Goal: Task Accomplishment & Management: Manage account settings

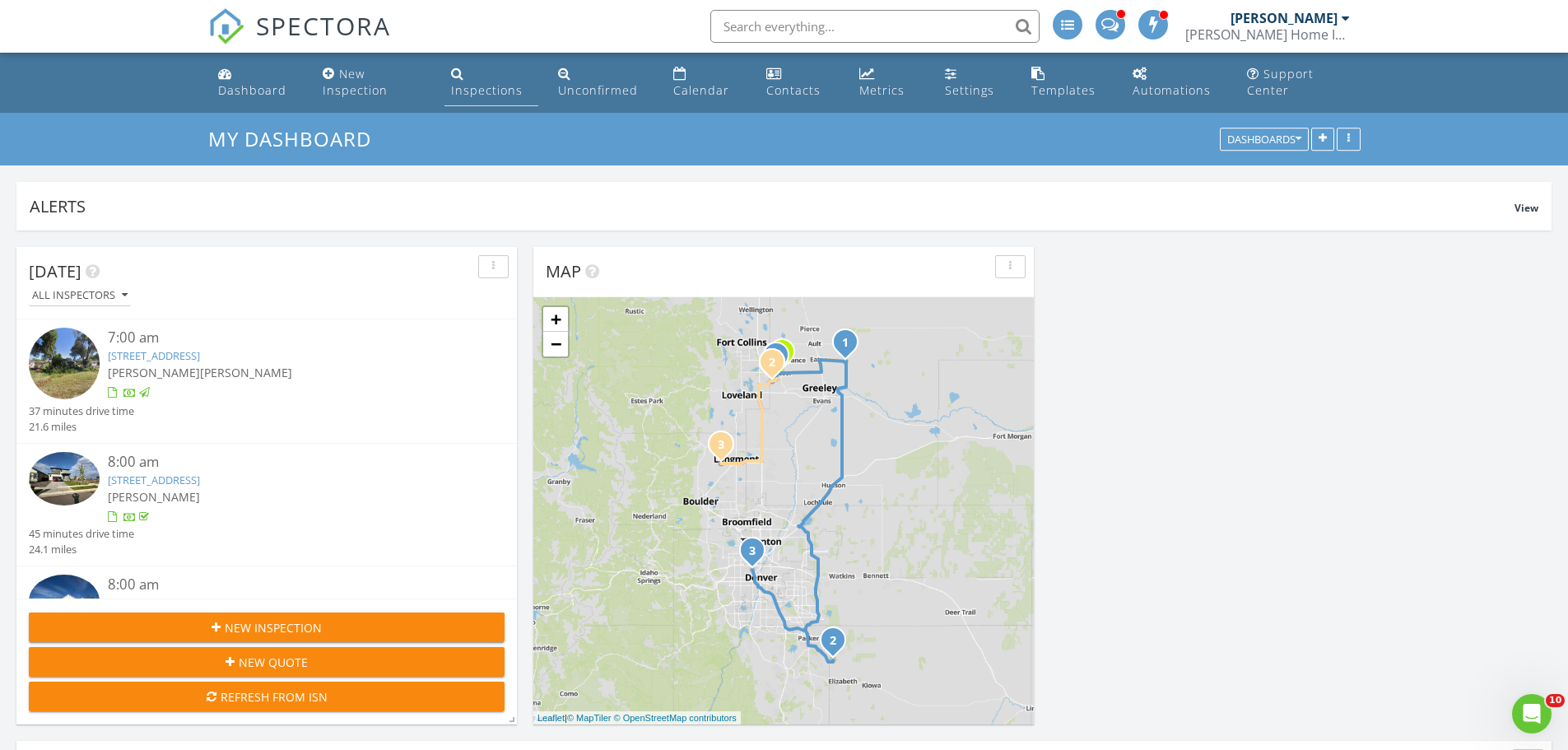
click at [490, 89] on div "Inspections" at bounding box center [486, 90] width 71 height 16
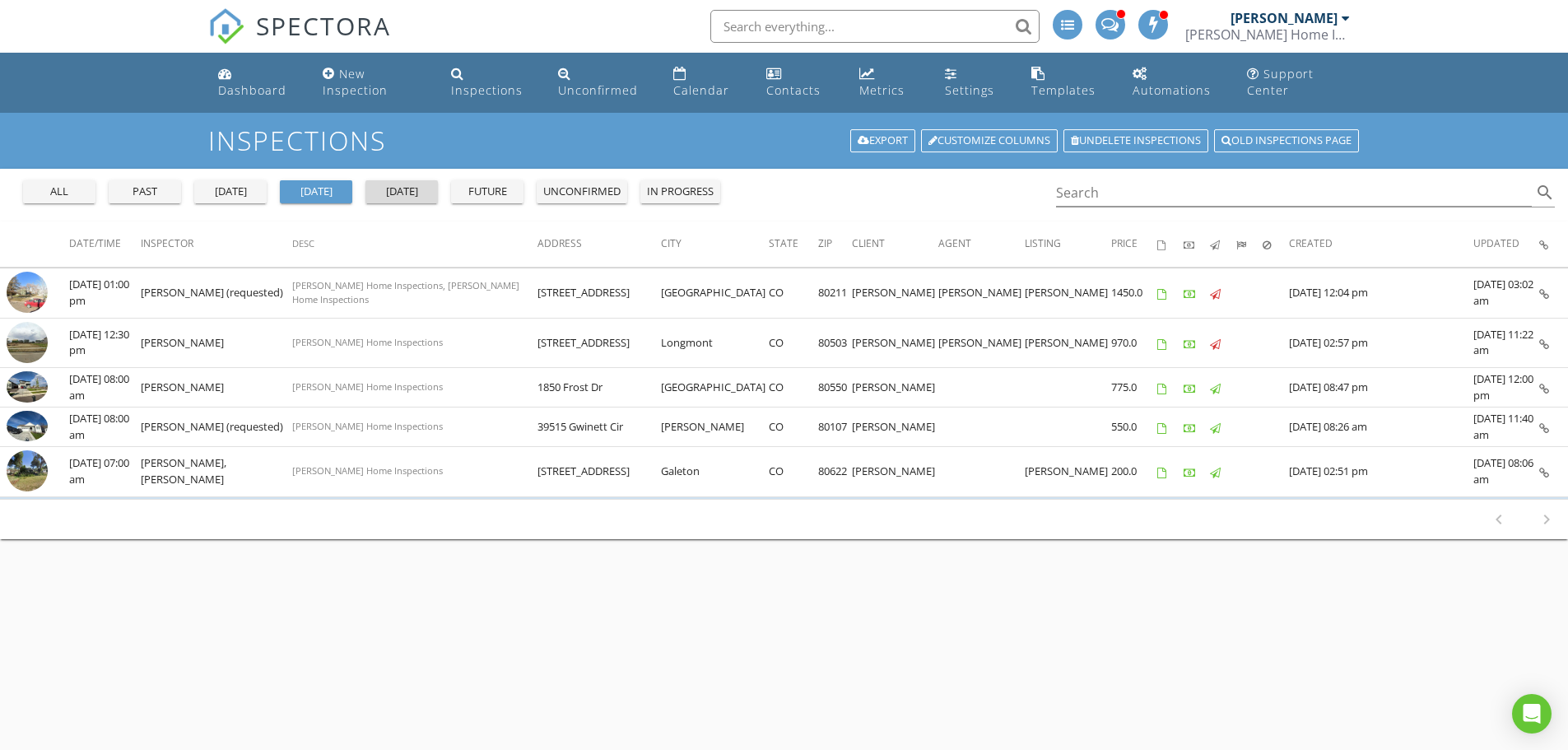
drag, startPoint x: 410, startPoint y: 197, endPoint x: 549, endPoint y: 212, distance: 139.8
click at [409, 197] on div "tomorrow" at bounding box center [401, 191] width 60 height 17
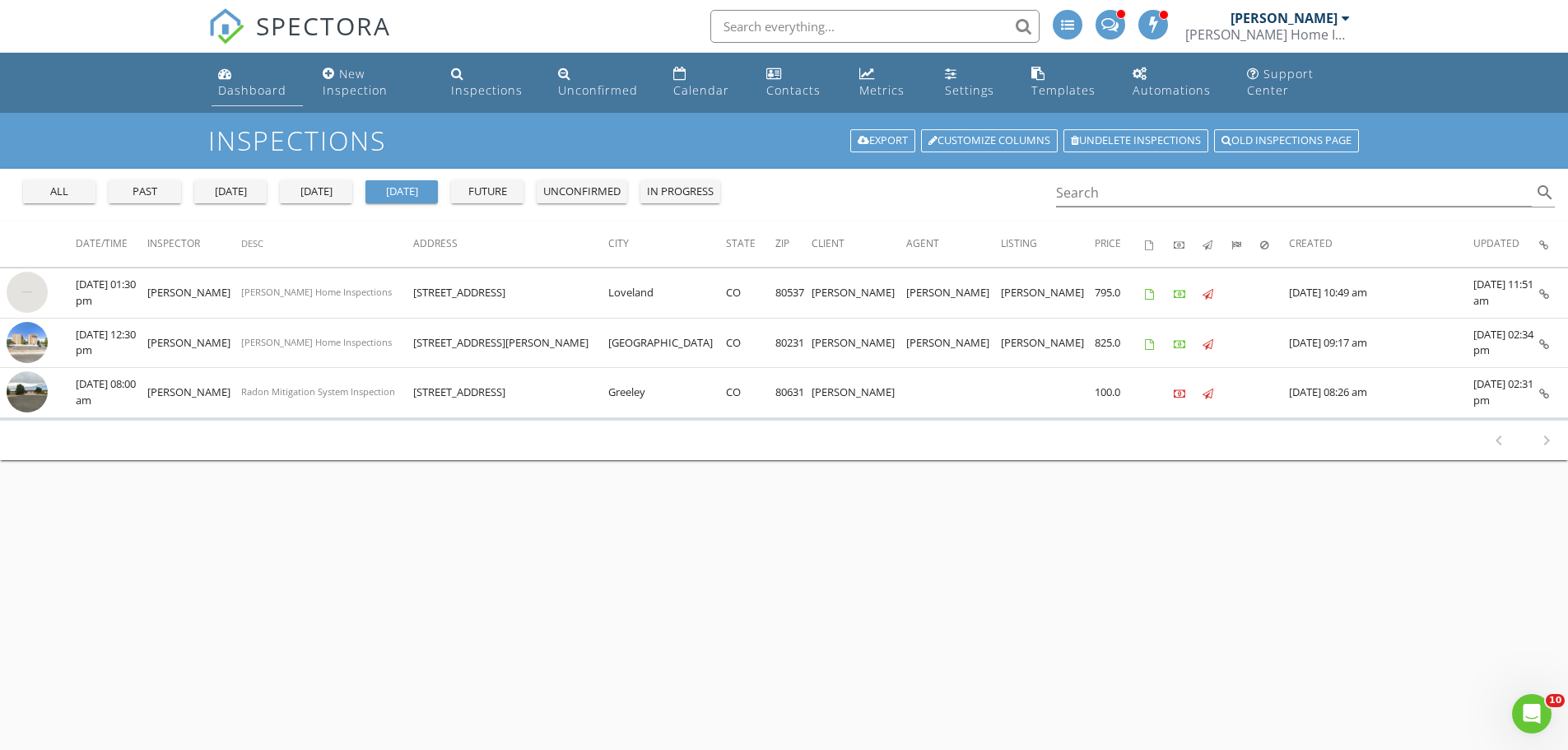
click at [269, 95] on div "Dashboard" at bounding box center [252, 90] width 68 height 16
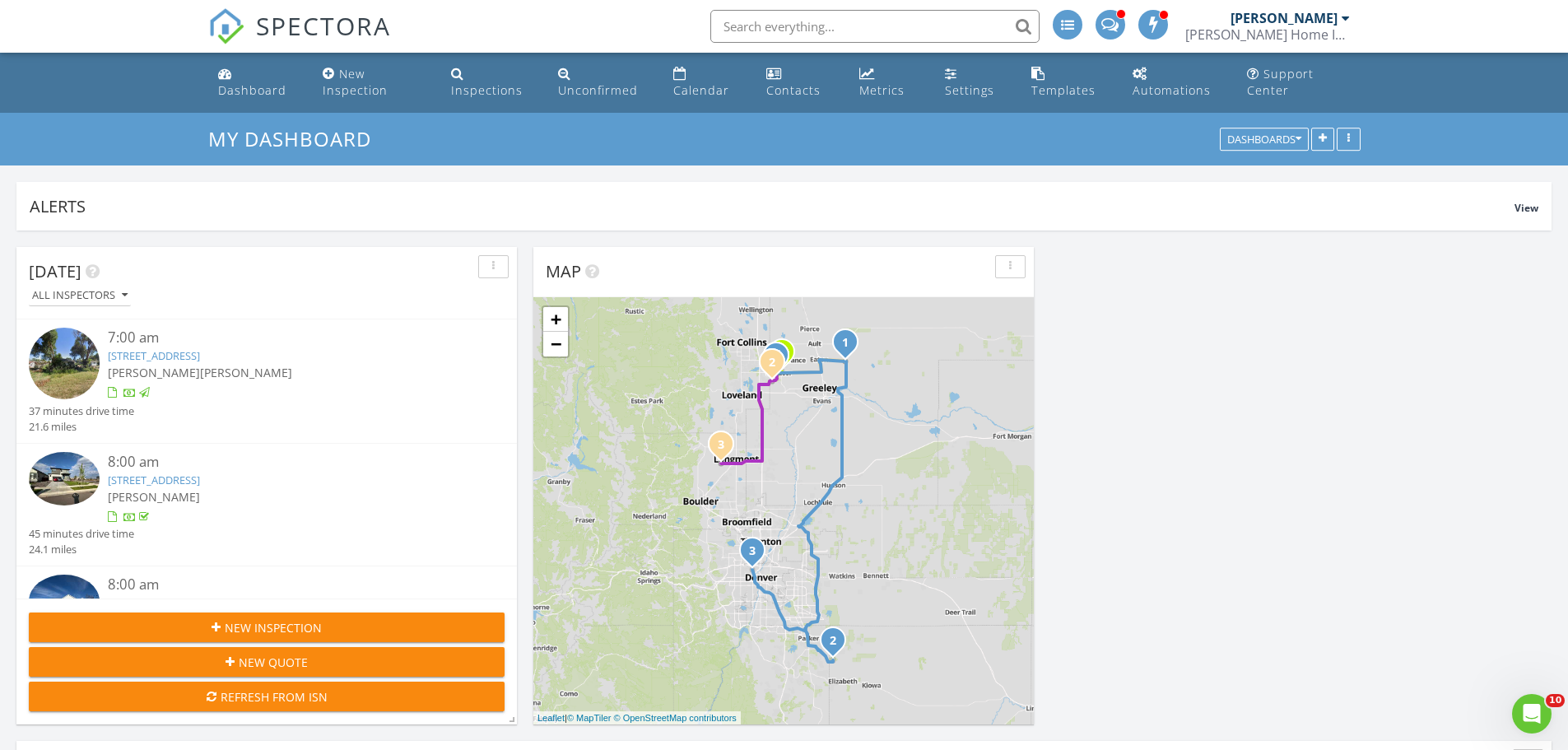
click at [785, 18] on input "text" at bounding box center [874, 26] width 329 height 33
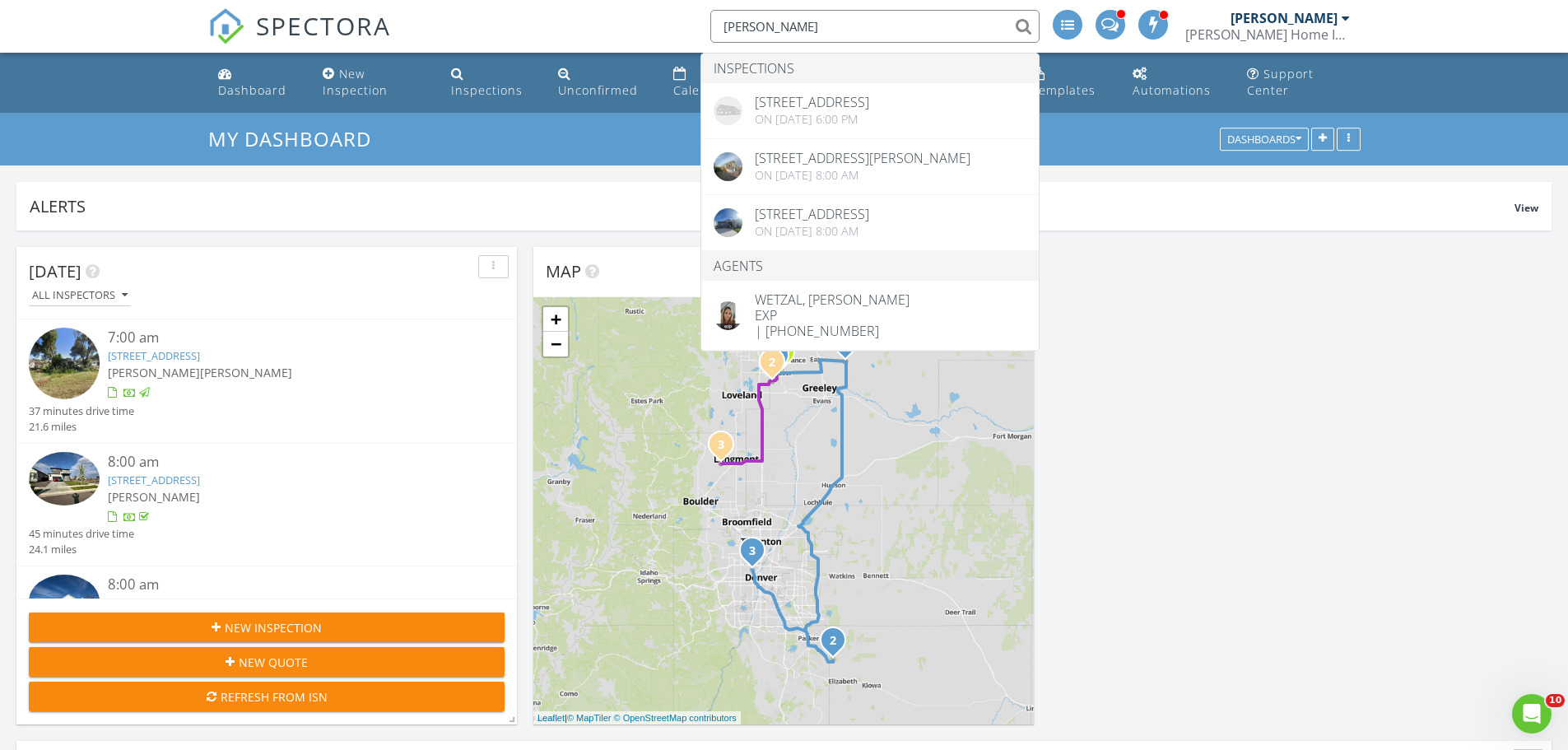
type input "Roxanne"
drag, startPoint x: 474, startPoint y: 134, endPoint x: 531, endPoint y: 183, distance: 75.2
click at [474, 134] on h3 "My Dashboard" at bounding box center [784, 139] width 1152 height 25
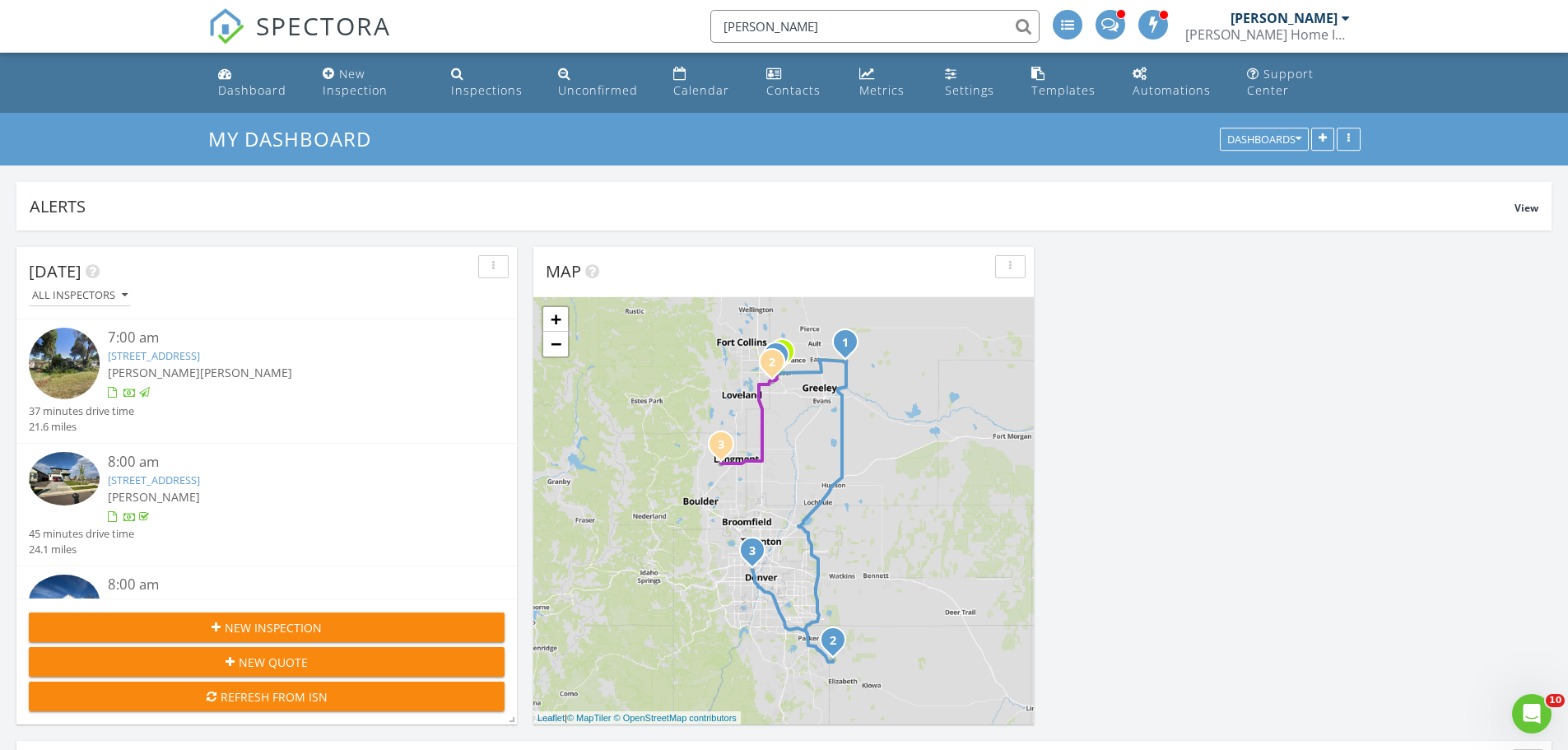
click at [818, 27] on input "Roxanne" at bounding box center [874, 26] width 329 height 33
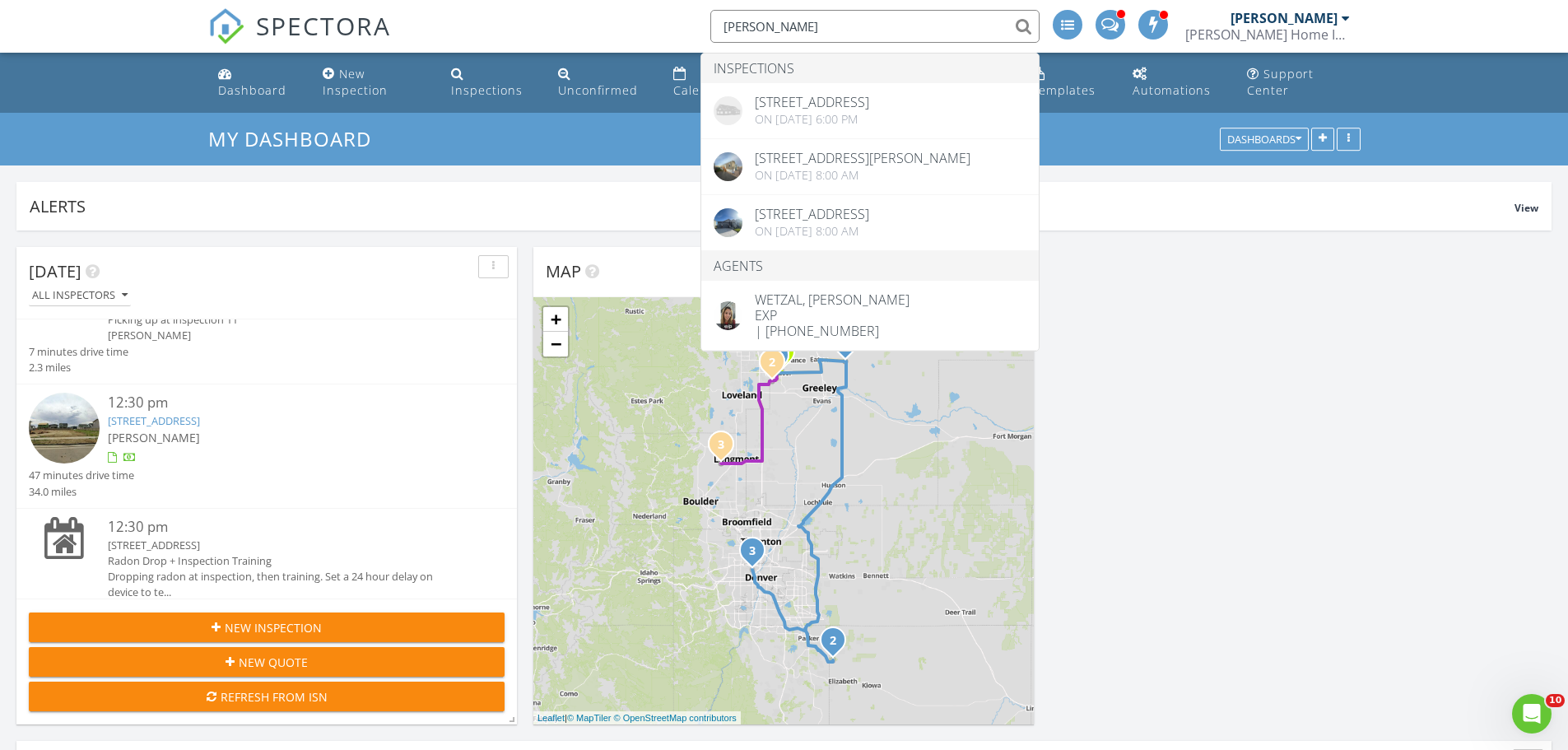
scroll to position [576, 0]
click at [200, 414] on link "5629 Cottontail Dr, Longmont, CO 80503" at bounding box center [153, 413] width 92 height 15
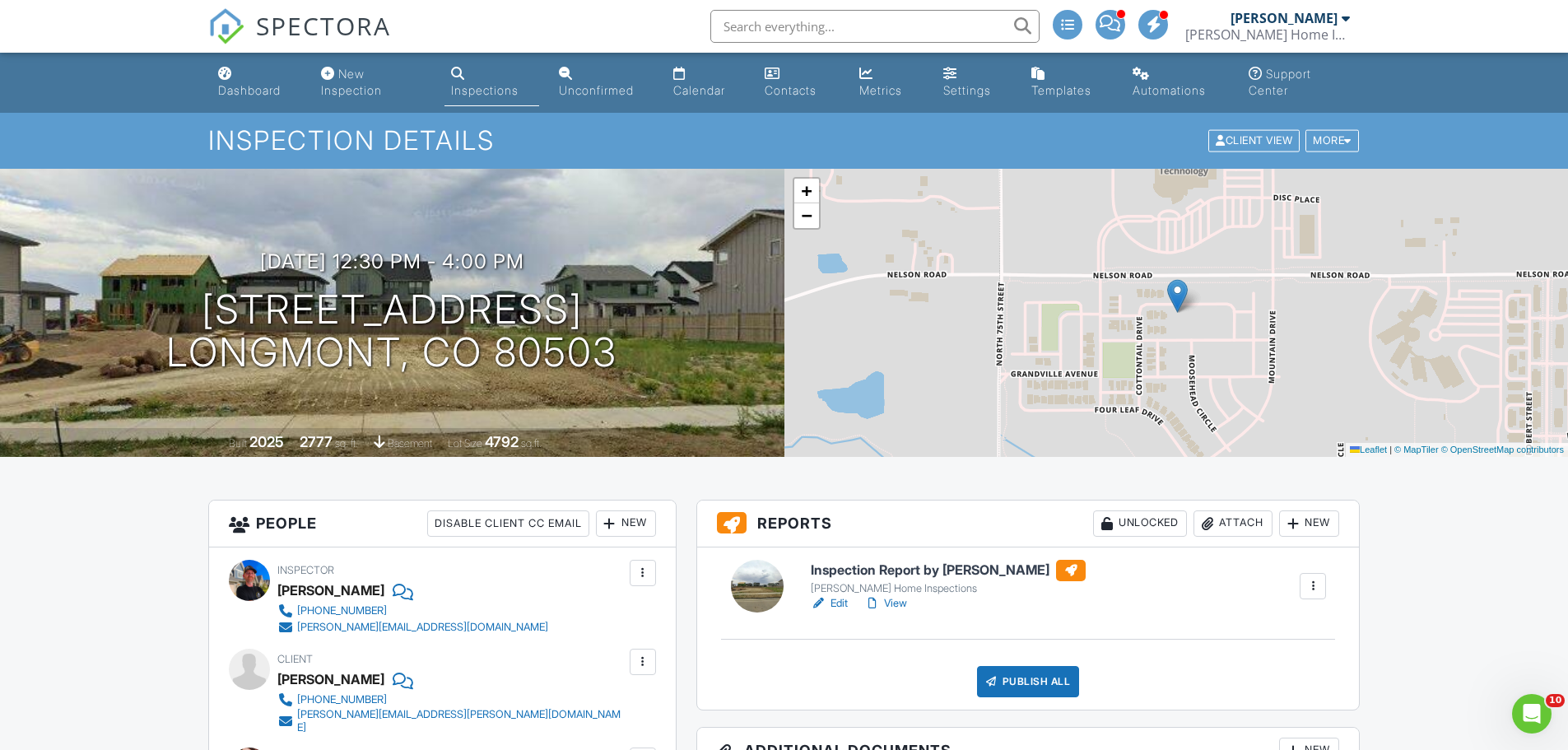
drag, startPoint x: 494, startPoint y: 91, endPoint x: 662, endPoint y: 187, distance: 193.5
click at [494, 91] on div "Inspections" at bounding box center [484, 90] width 67 height 14
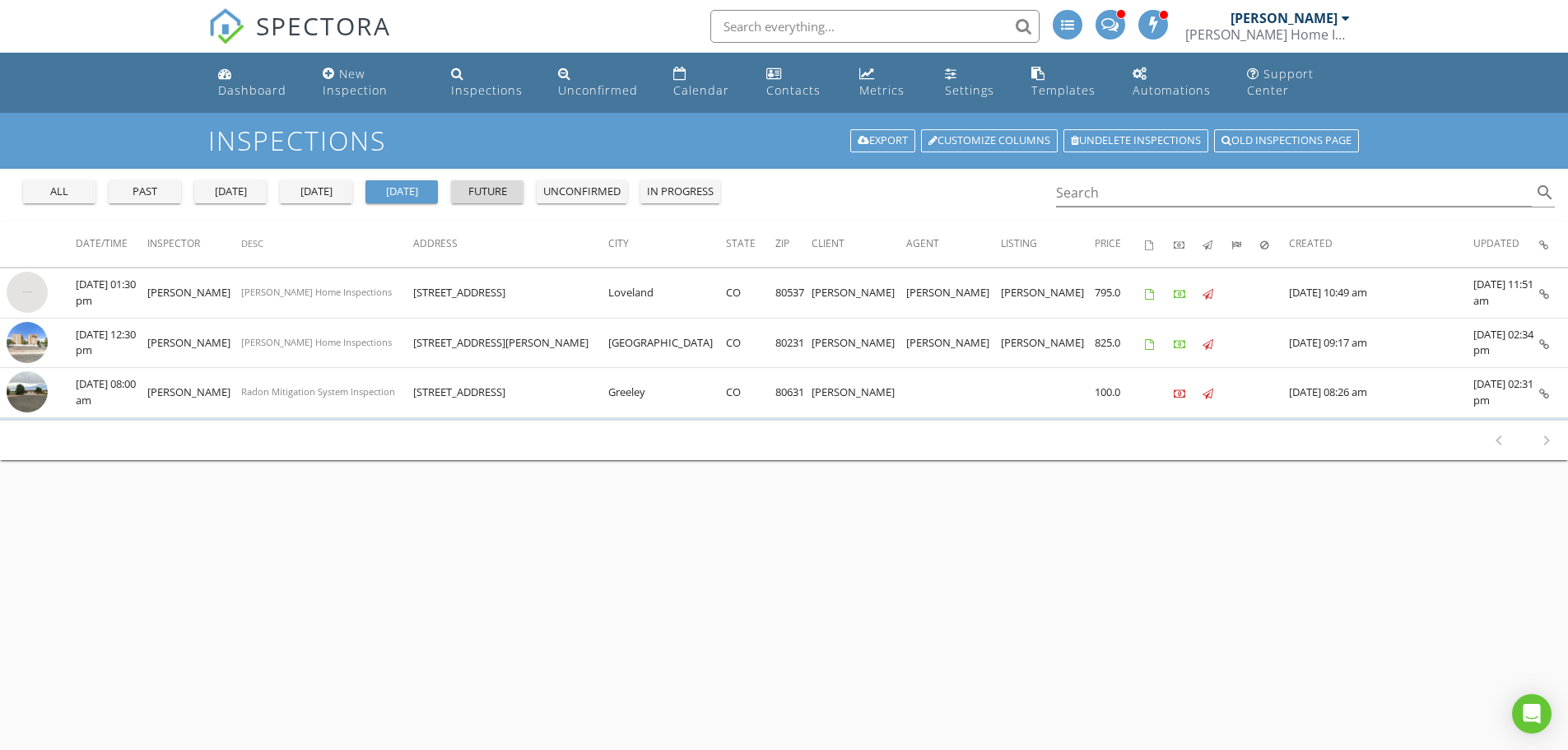
click at [490, 192] on div "future" at bounding box center [487, 191] width 60 height 17
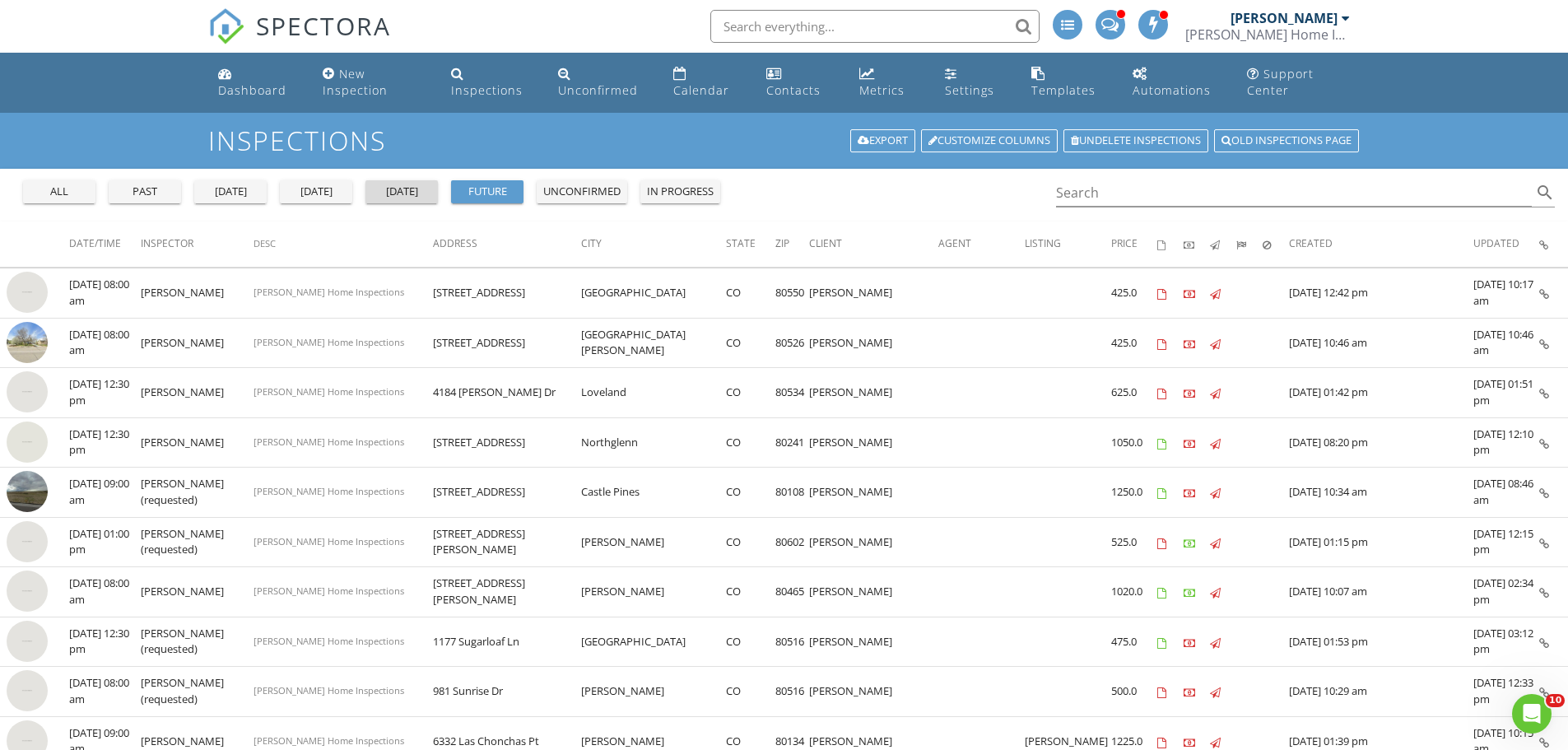
drag, startPoint x: 380, startPoint y: 195, endPoint x: 411, endPoint y: 213, distance: 35.8
click at [381, 195] on div "[DATE]" at bounding box center [401, 191] width 60 height 17
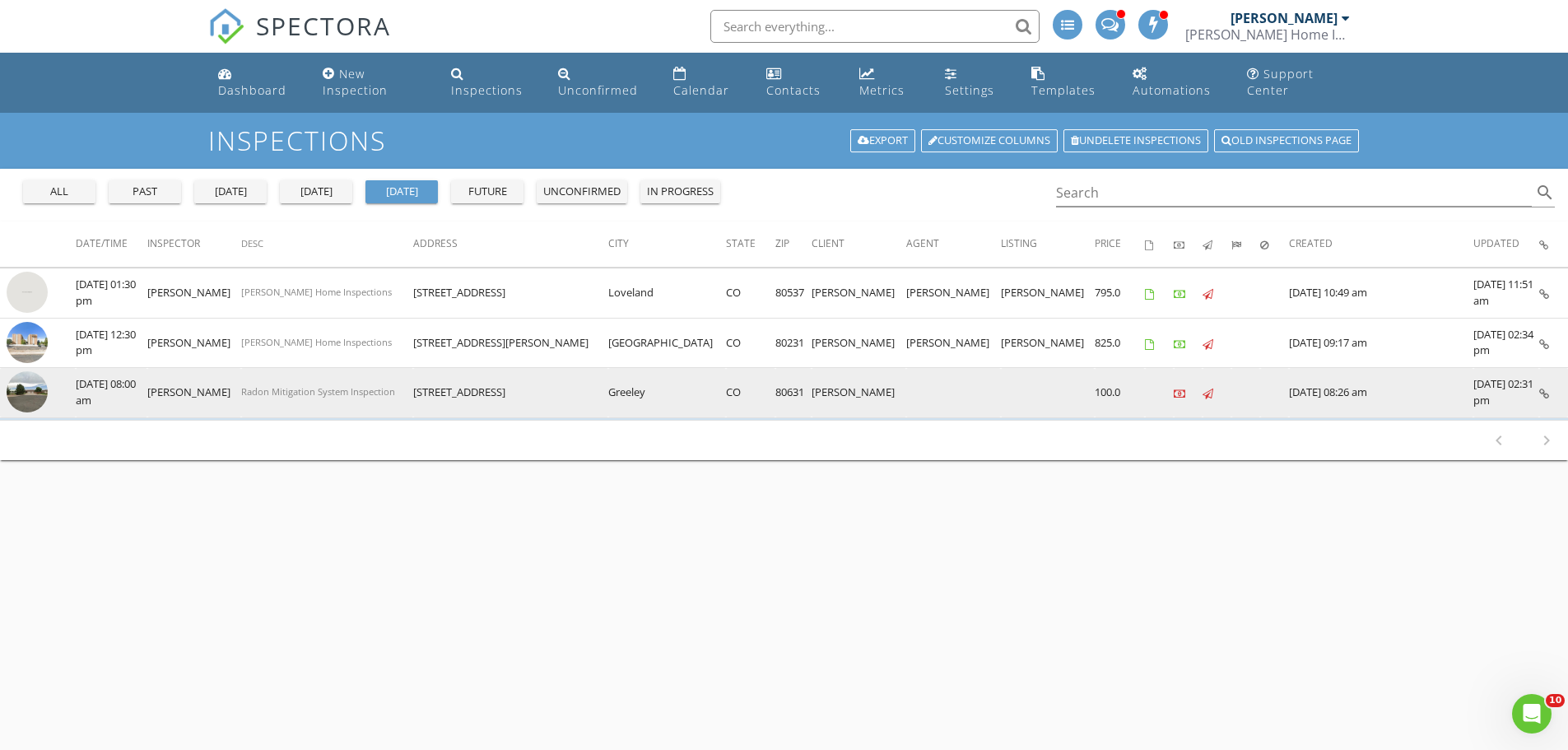
click at [30, 393] on img at bounding box center [27, 392] width 41 height 41
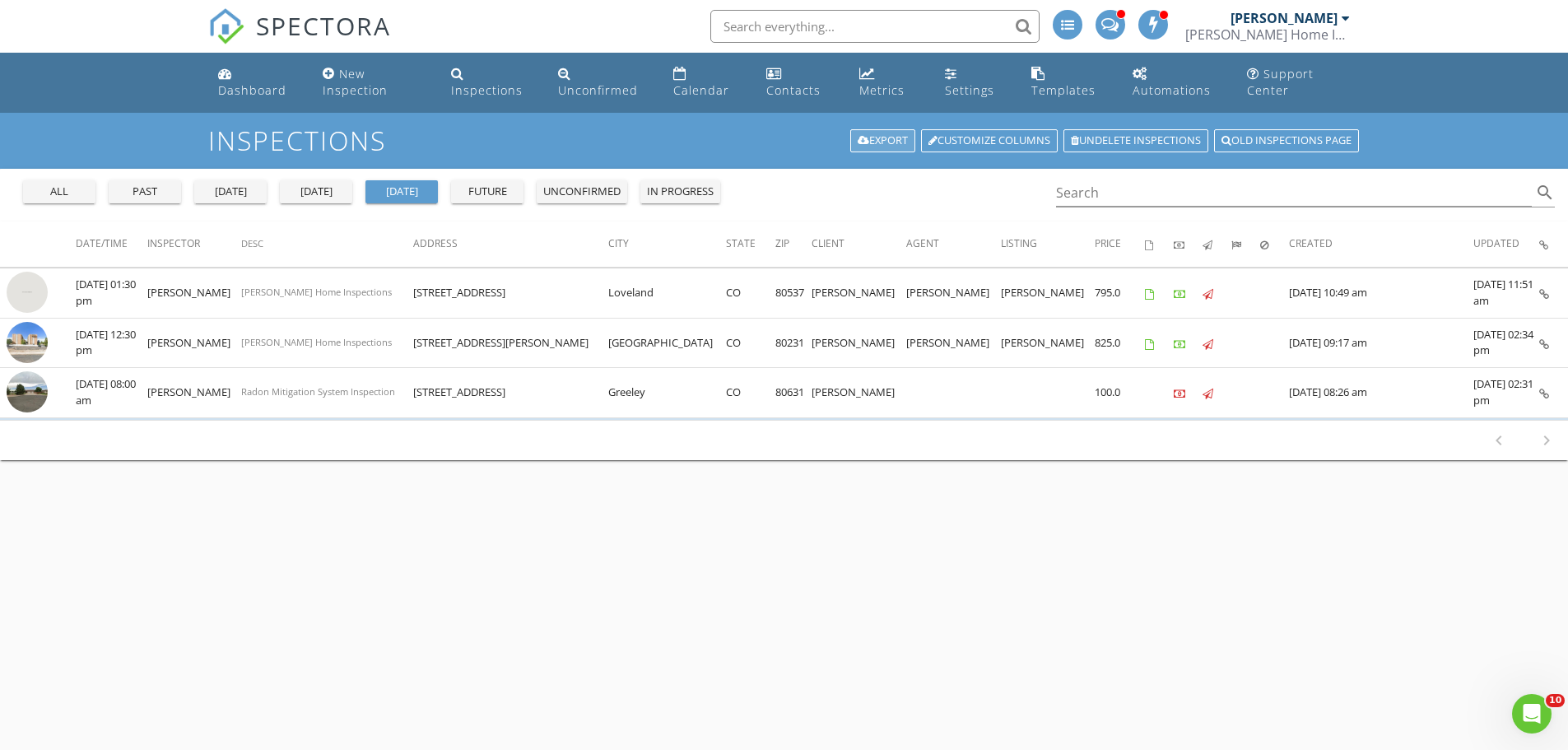
click at [698, 72] on link "Calendar" at bounding box center [707, 83] width 80 height 47
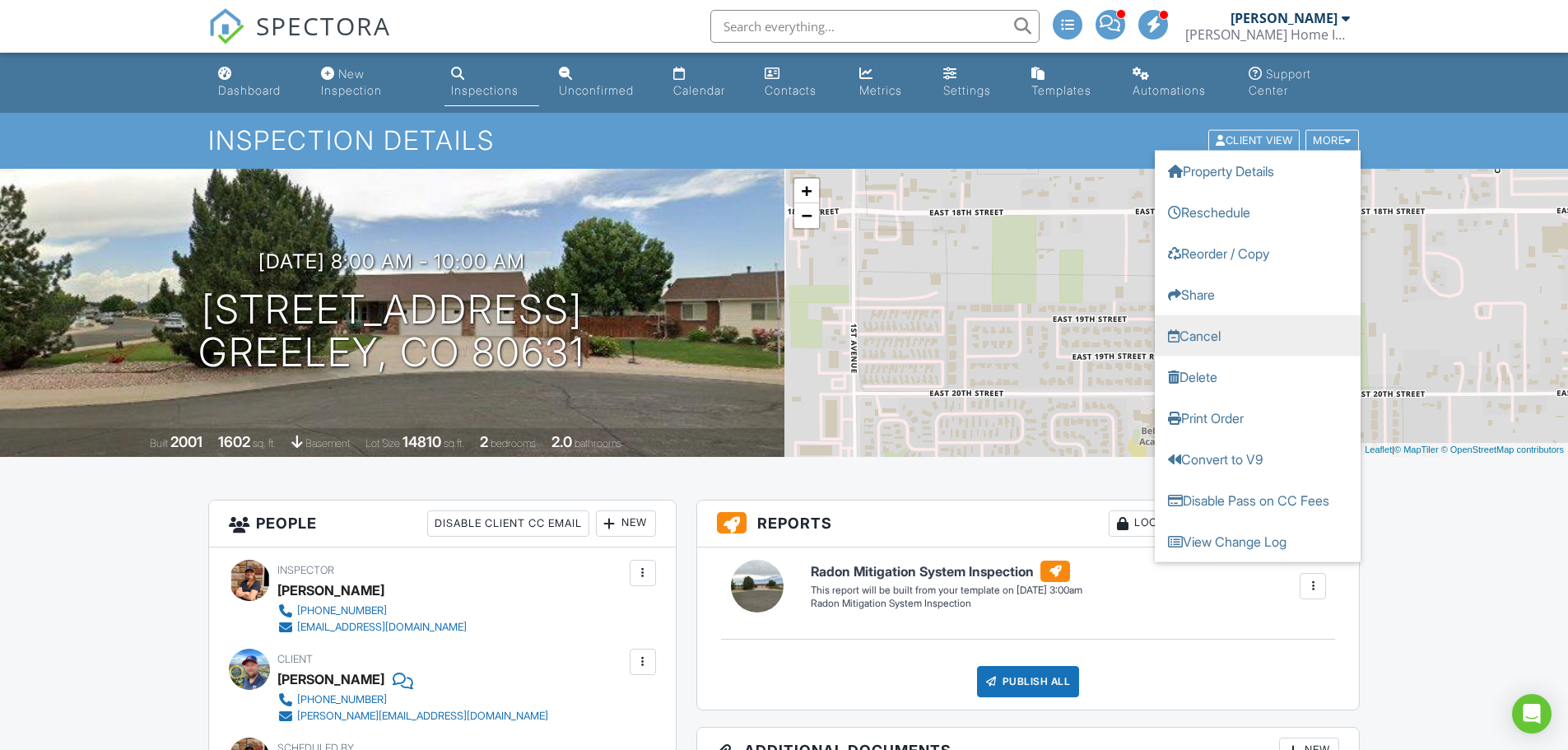
click at [1212, 332] on link "Cancel" at bounding box center [1257, 336] width 206 height 41
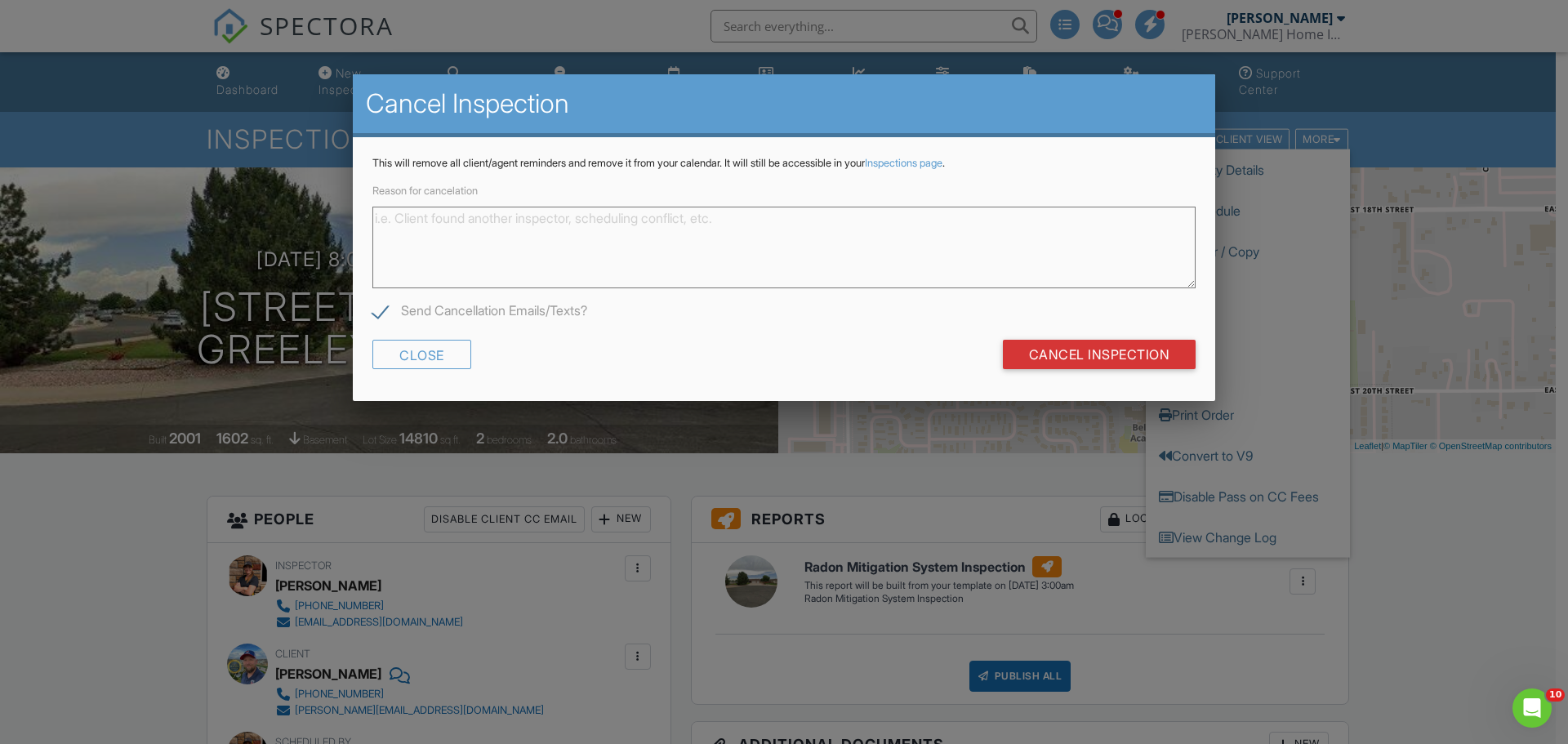
click at [374, 314] on label "Send Cancellation Emails/Texts?" at bounding box center [480, 313] width 215 height 20
checkbox input "false"
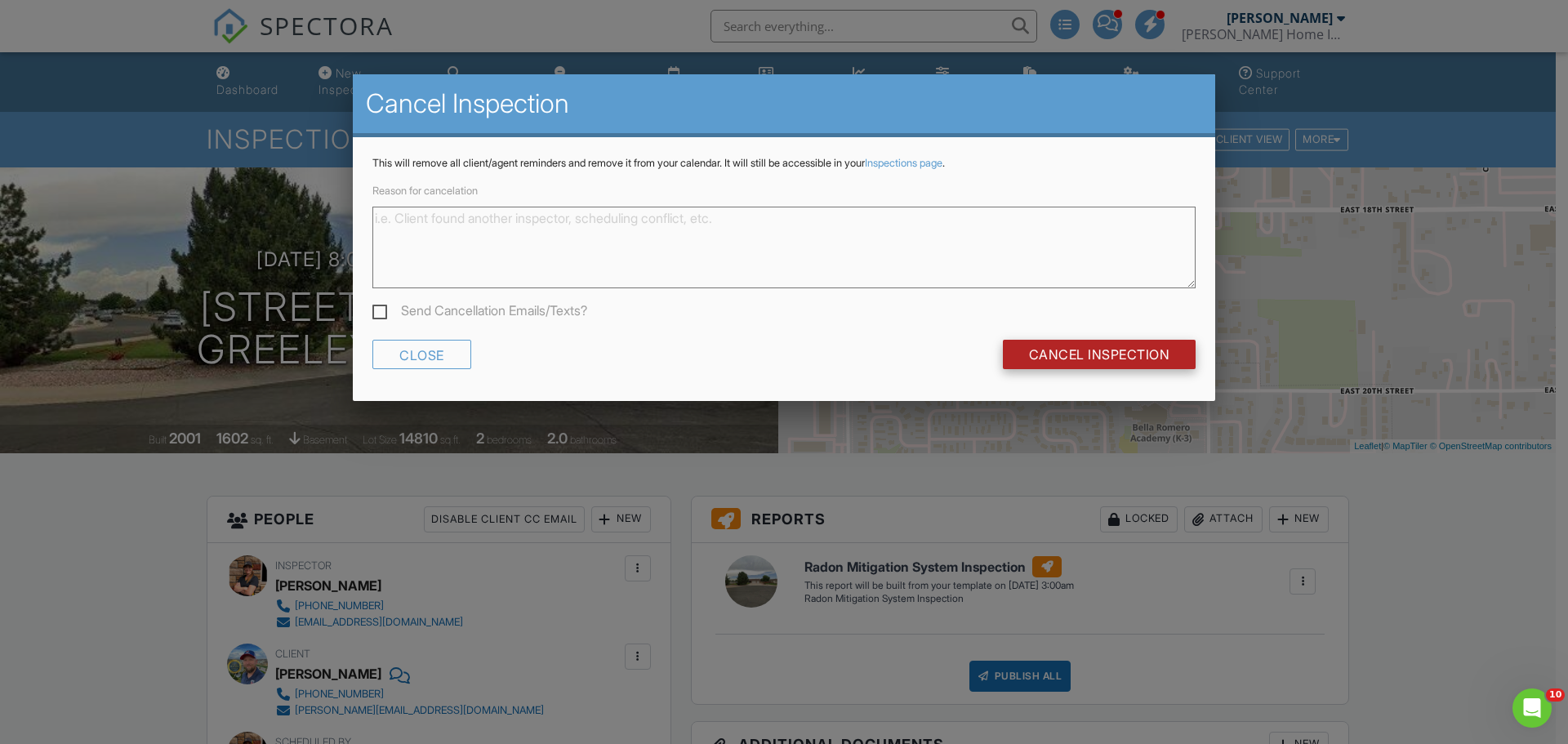
click at [1083, 351] on input "Cancel Inspection" at bounding box center [1100, 355] width 194 height 29
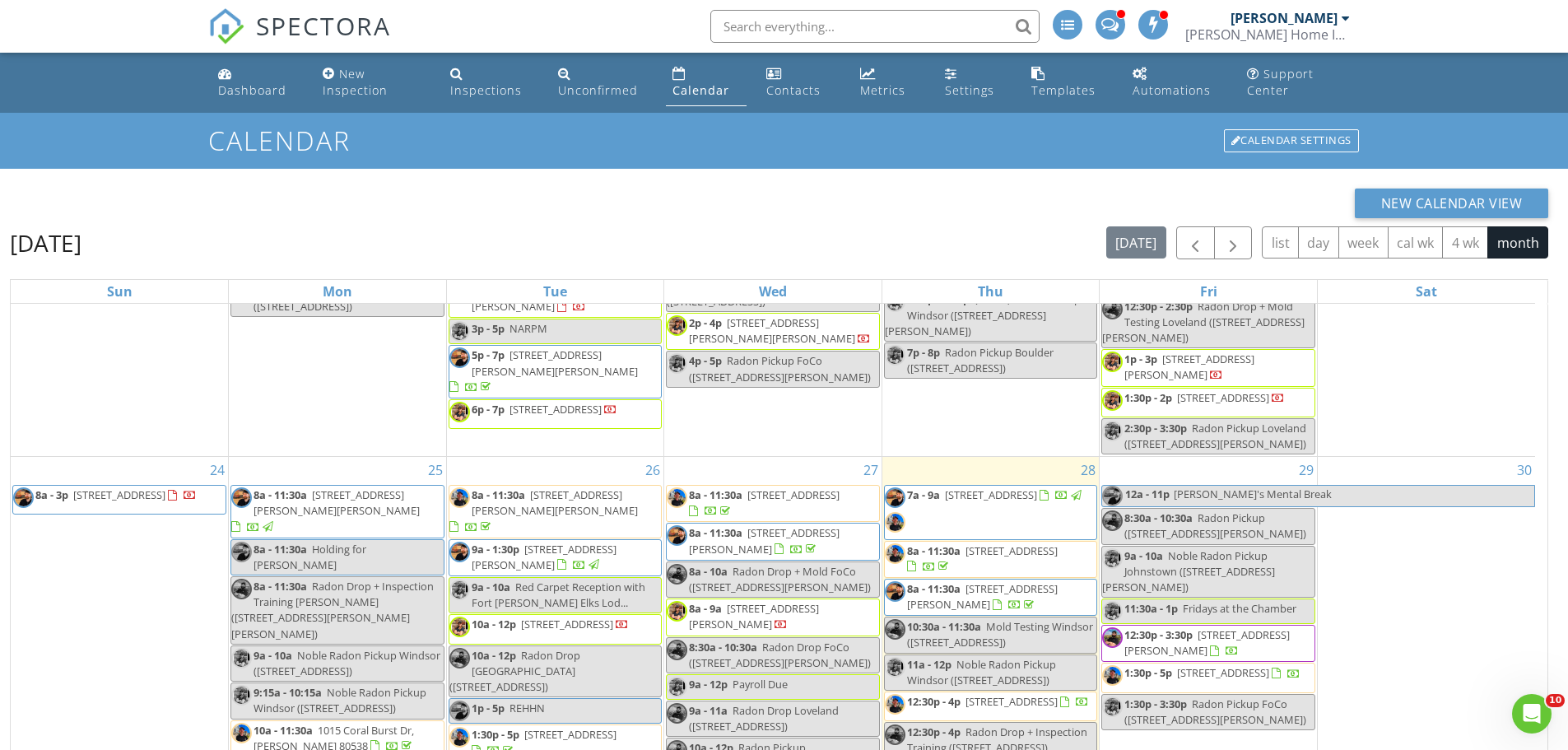
scroll to position [1587, 0]
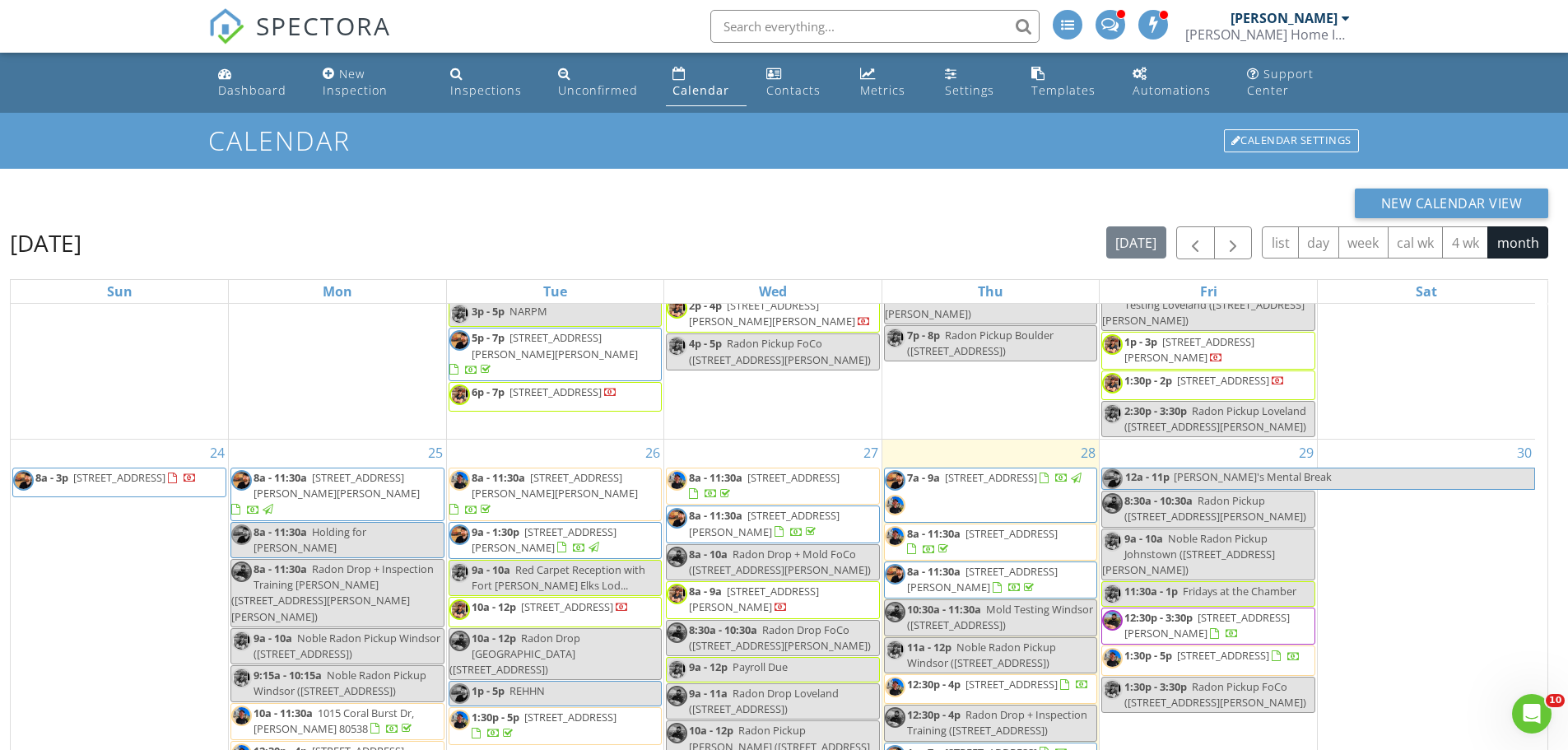
click at [1382, 525] on div at bounding box center [784, 375] width 1568 height 750
